Goal: Navigation & Orientation: Find specific page/section

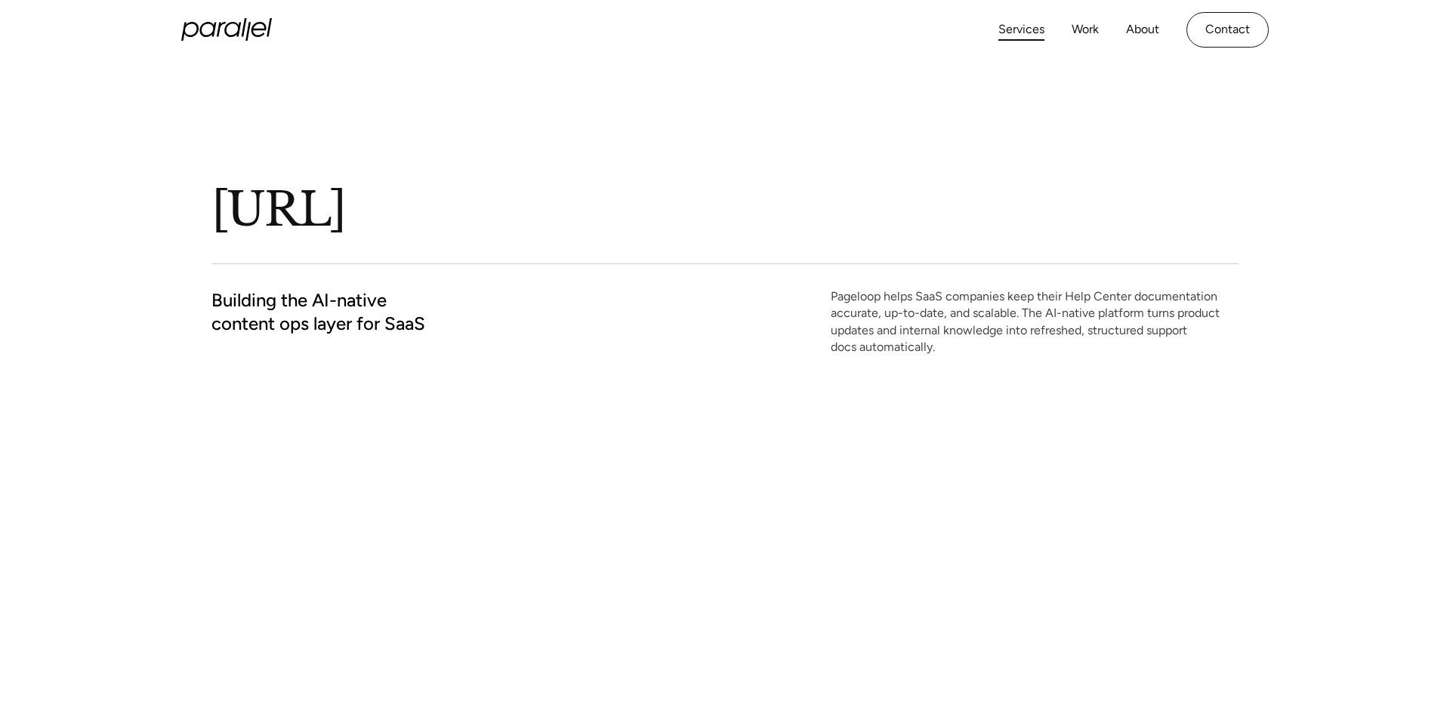
click at [1019, 31] on link "Services" at bounding box center [1021, 30] width 46 height 22
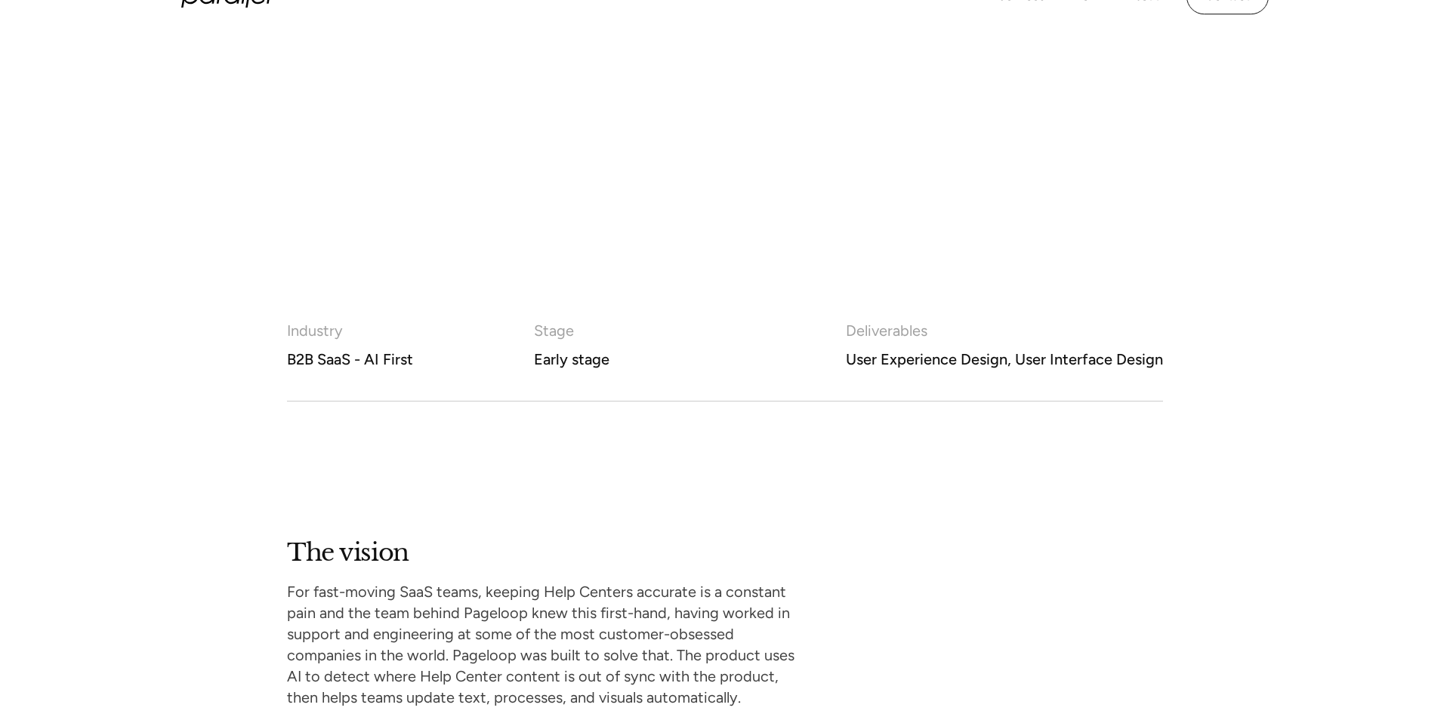
scroll to position [772, 0]
